Goal: Information Seeking & Learning: Learn about a topic

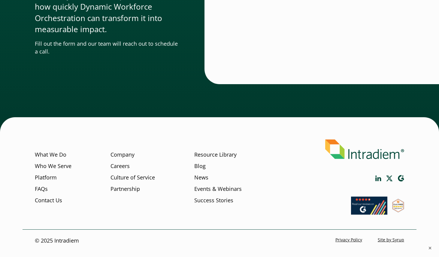
scroll to position [1846, 0]
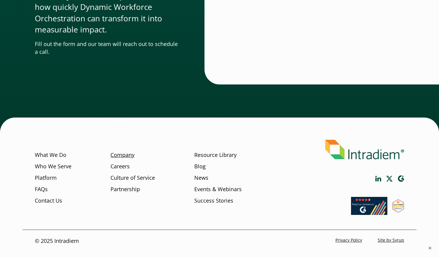
click at [129, 151] on link "Company" at bounding box center [123, 155] width 24 height 8
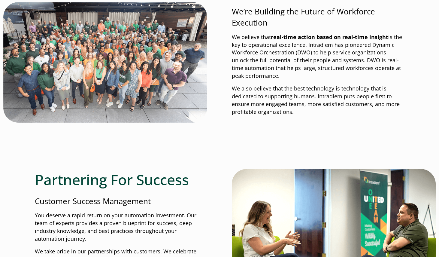
scroll to position [374, 0]
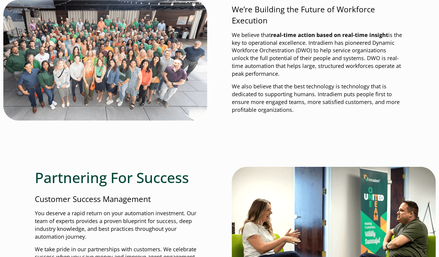
click at [237, 75] on p "We believe that real-time action based on real-time insight is the key to opera…" at bounding box center [318, 54] width 172 height 47
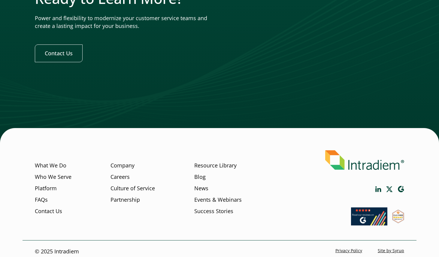
scroll to position [1867, 0]
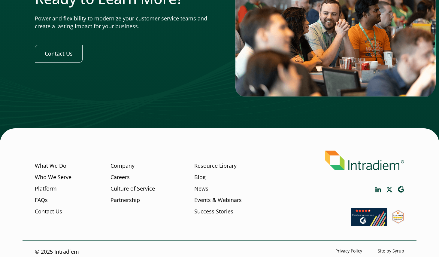
click at [128, 185] on link "Culture of Service" at bounding box center [133, 189] width 44 height 8
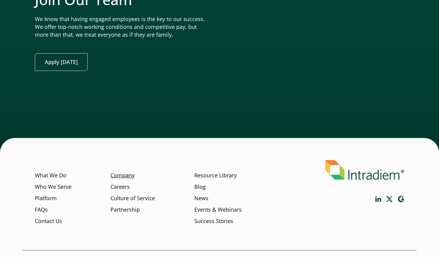
scroll to position [1495, 0]
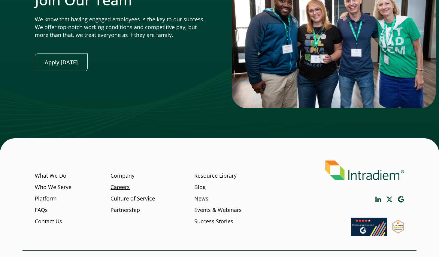
click at [120, 183] on link "Careers" at bounding box center [120, 187] width 19 height 8
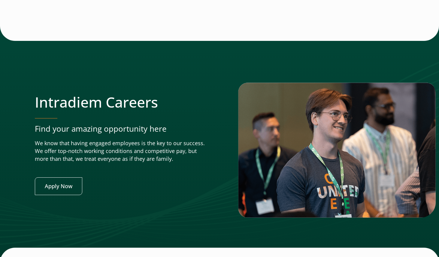
scroll to position [2251, 0]
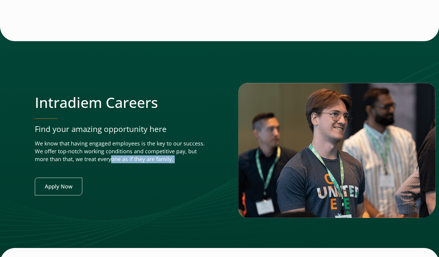
drag, startPoint x: 111, startPoint y: 150, endPoint x: 81, endPoint y: 165, distance: 33.9
click at [81, 165] on div "Intradiem Careers Find your amazing opportunity here We know that having engage…" at bounding box center [121, 144] width 172 height 101
click at [63, 184] on link "Apply Now" at bounding box center [58, 187] width 47 height 18
